Goal: Information Seeking & Learning: Understand process/instructions

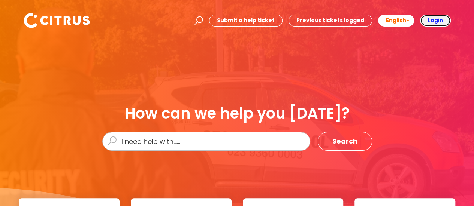
click at [432, 20] on b "Login" at bounding box center [435, 19] width 15 height 7
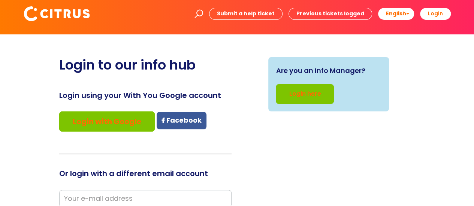
scroll to position [7, 0]
click at [148, 198] on input "email" at bounding box center [145, 198] width 172 height 17
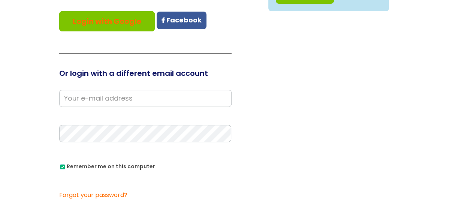
scroll to position [108, 0]
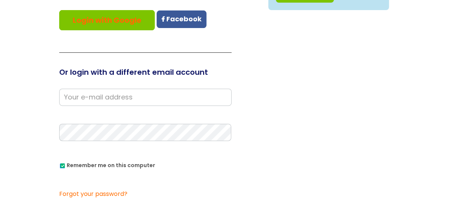
click at [148, 96] on input "email" at bounding box center [145, 97] width 172 height 17
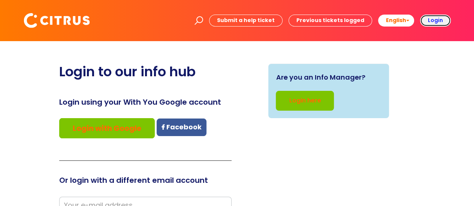
click at [438, 22] on b "Login" at bounding box center [435, 19] width 15 height 7
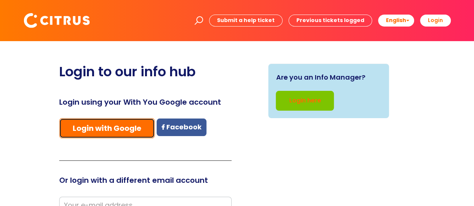
click at [139, 123] on link "Login with Google" at bounding box center [107, 128] width 96 height 20
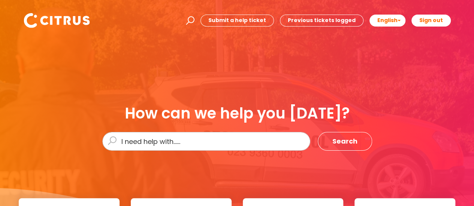
scroll to position [181, 0]
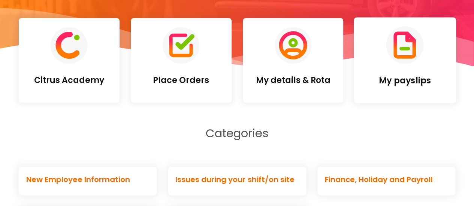
click at [384, 66] on link "My payslips" at bounding box center [405, 60] width 102 height 86
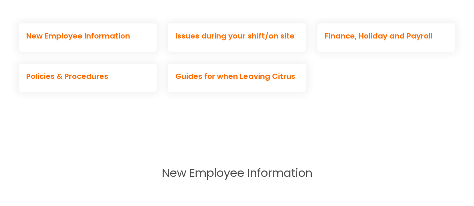
scroll to position [321, 0]
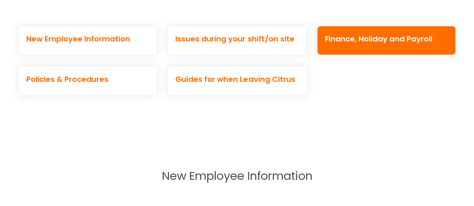
click at [367, 42] on h2 "Finance, Holiday and Payroll" at bounding box center [386, 38] width 123 height 9
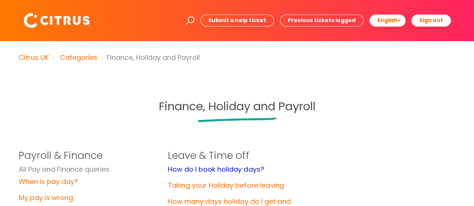
click at [244, 173] on link "How do I book holiday days?" at bounding box center [216, 169] width 96 height 9
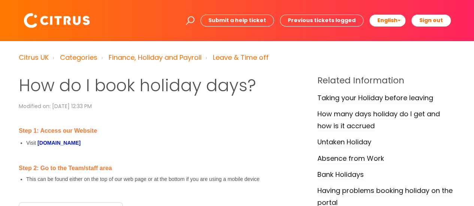
click at [81, 143] on strong "www.citrus-services.co.uk" at bounding box center [58, 143] width 43 height 6
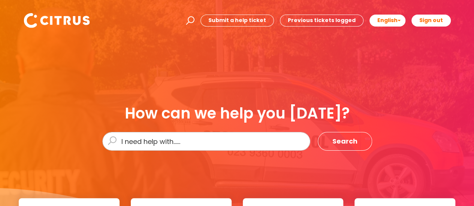
scroll to position [181, 0]
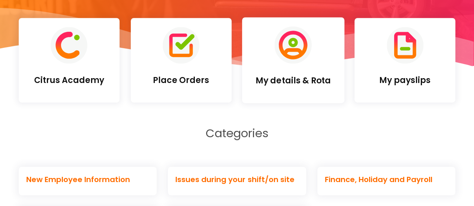
click at [316, 62] on link "My details & Rota" at bounding box center [293, 60] width 102 height 86
